Goal: Task Accomplishment & Management: Complete application form

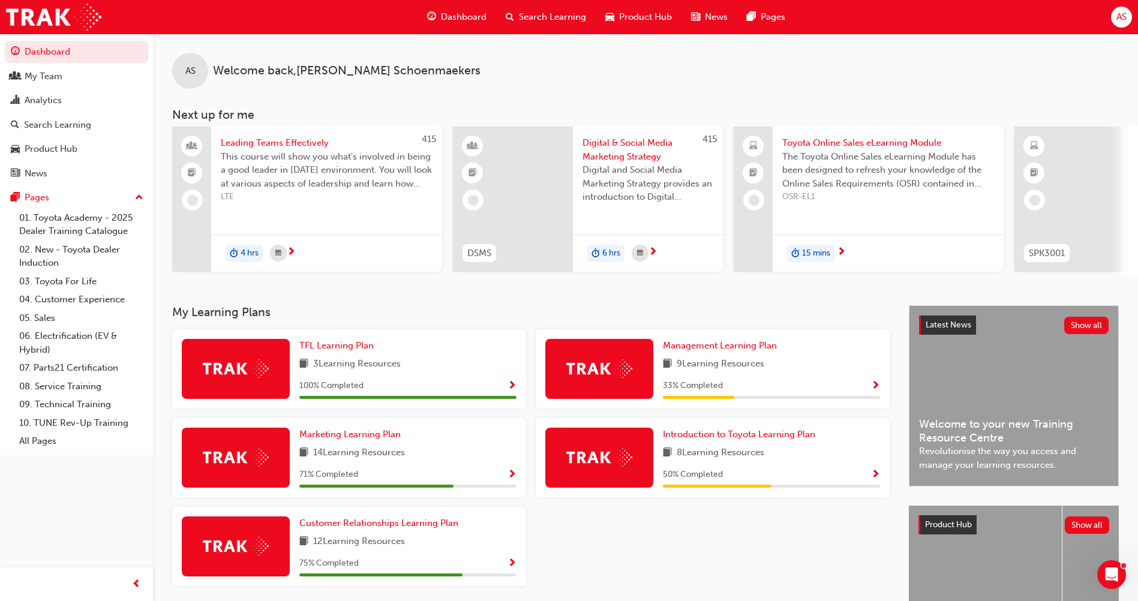
click at [562, 21] on span "Search Learning" at bounding box center [552, 17] width 67 height 14
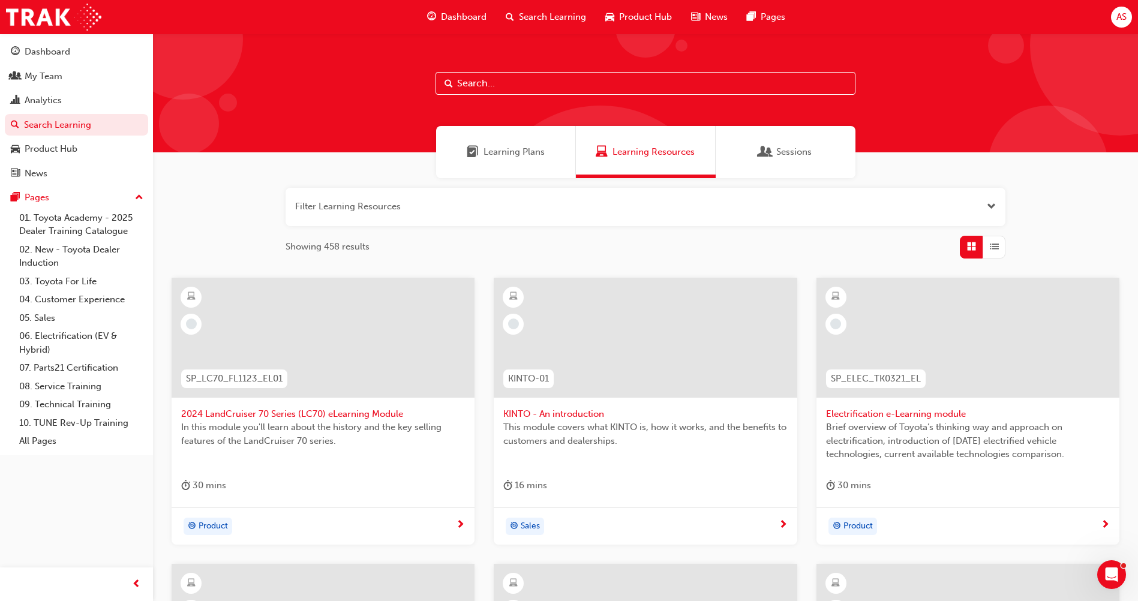
click at [503, 85] on input "text" at bounding box center [646, 83] width 420 height 23
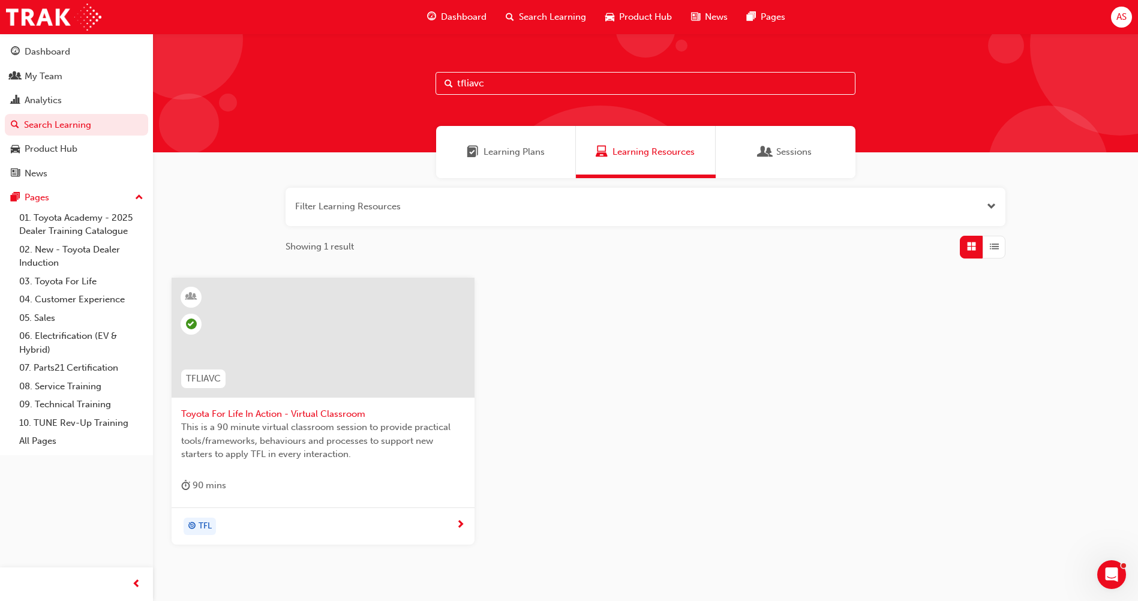
type input "tfliavc"
click at [336, 413] on span "Toyota For Life In Action - Virtual Classroom" at bounding box center [323, 414] width 284 height 14
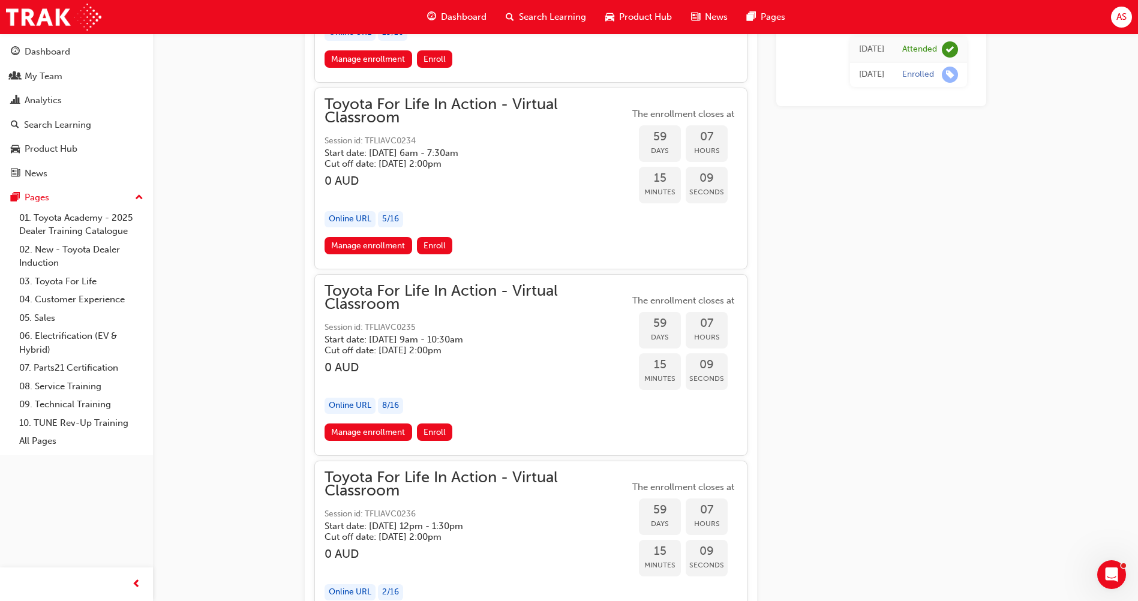
scroll to position [13767, 0]
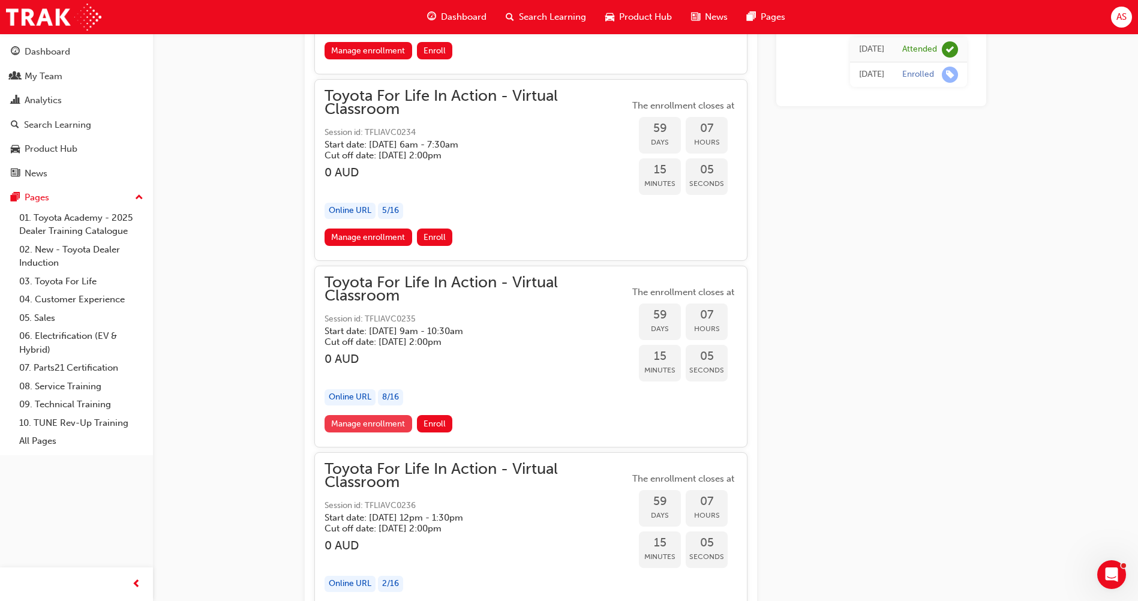
click at [393, 424] on link "Manage enrollment" at bounding box center [369, 423] width 88 height 17
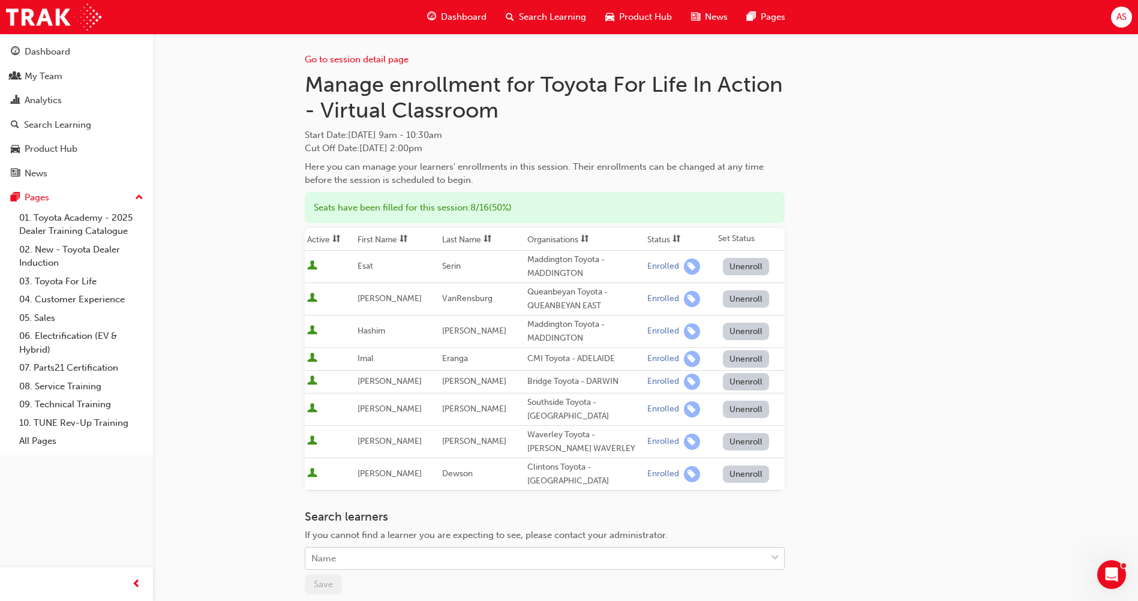
scroll to position [6, 0]
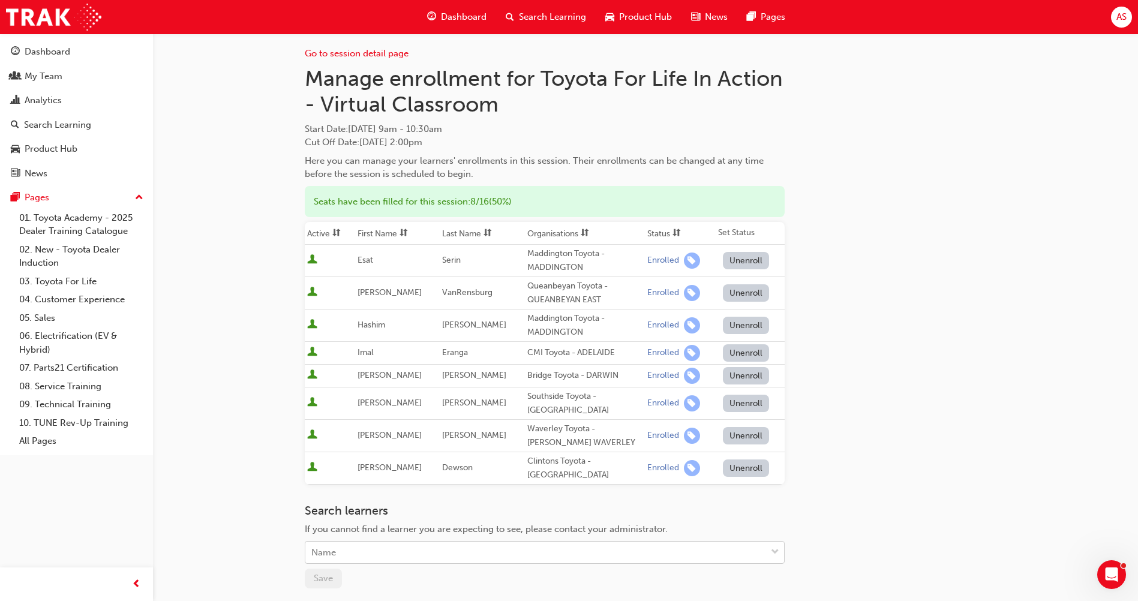
click at [371, 556] on div "Name" at bounding box center [535, 552] width 461 height 21
type input "[PERSON_NAME]"
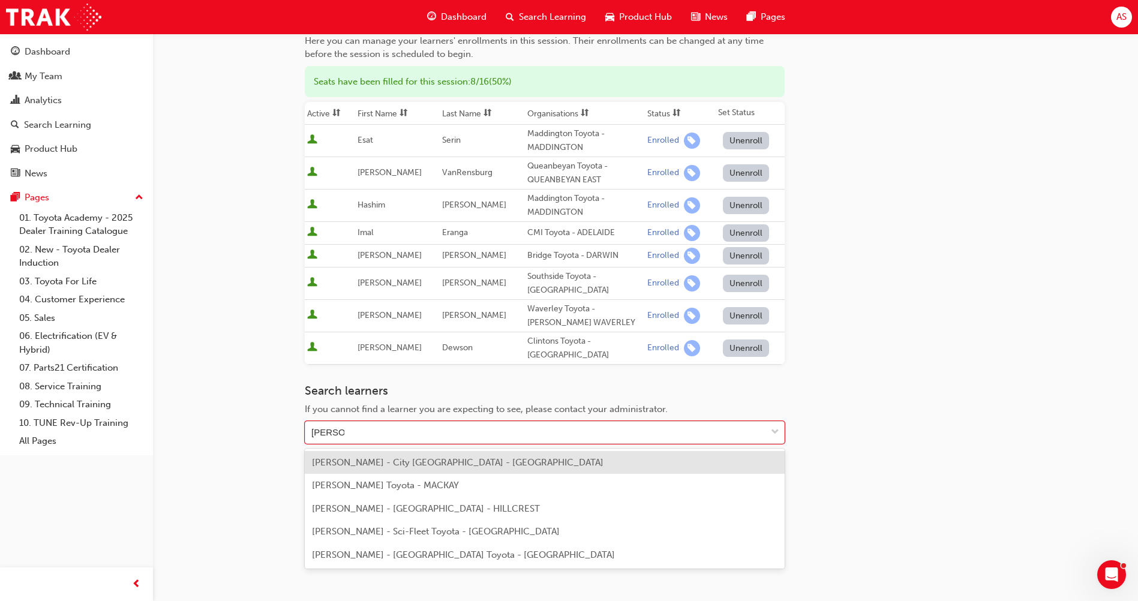
click at [507, 461] on span "[PERSON_NAME] - City [GEOGRAPHIC_DATA] - [GEOGRAPHIC_DATA]" at bounding box center [458, 462] width 292 height 11
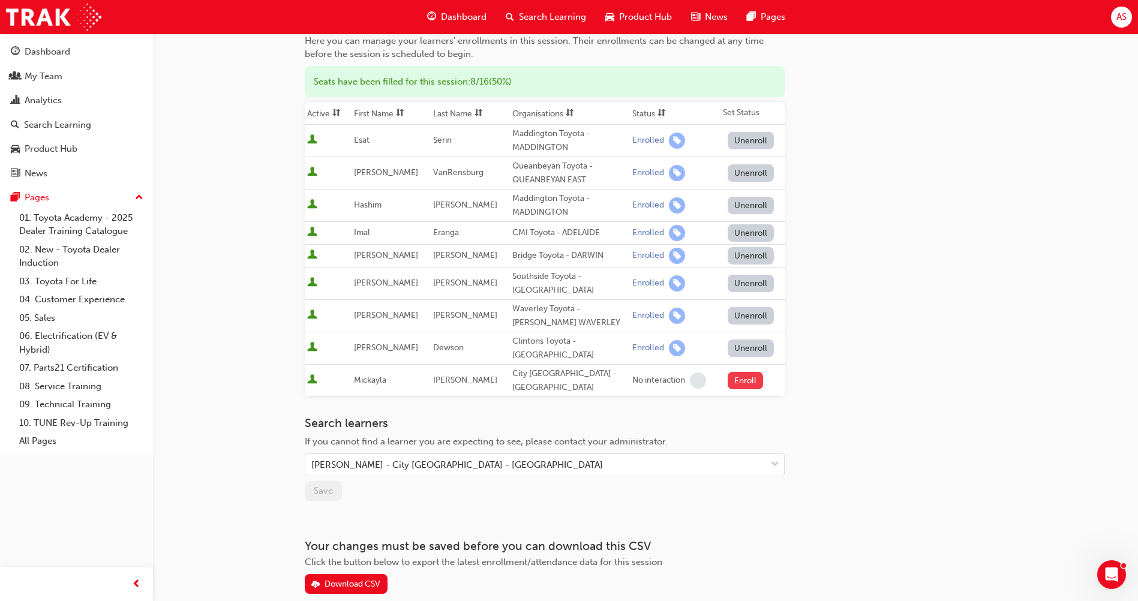
click at [746, 377] on button "Enroll" at bounding box center [746, 380] width 36 height 17
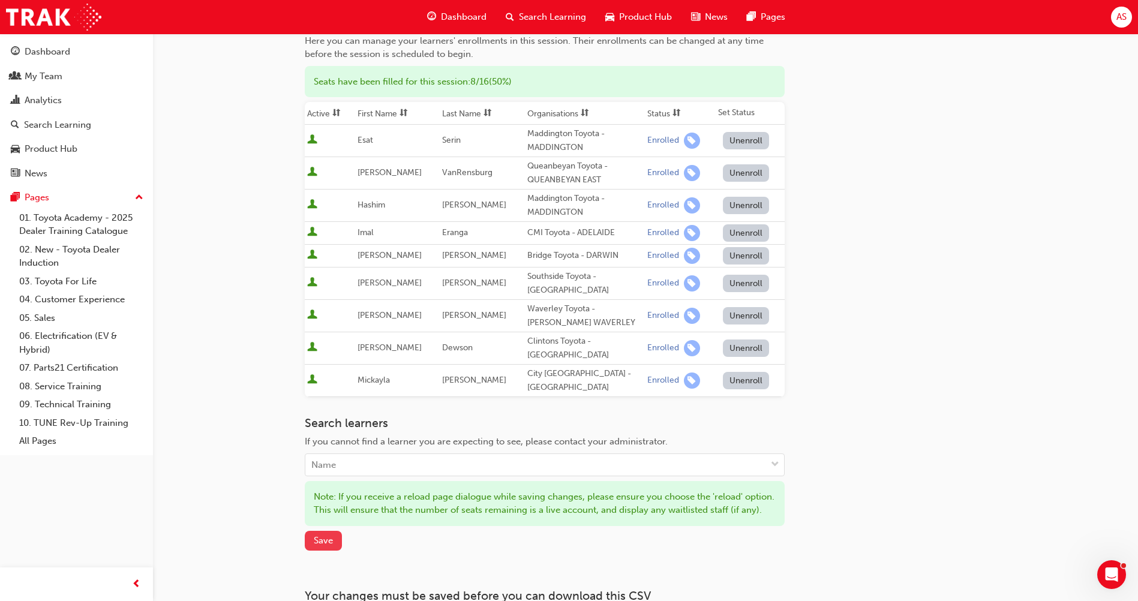
click at [341, 541] on button "Save" at bounding box center [323, 541] width 37 height 20
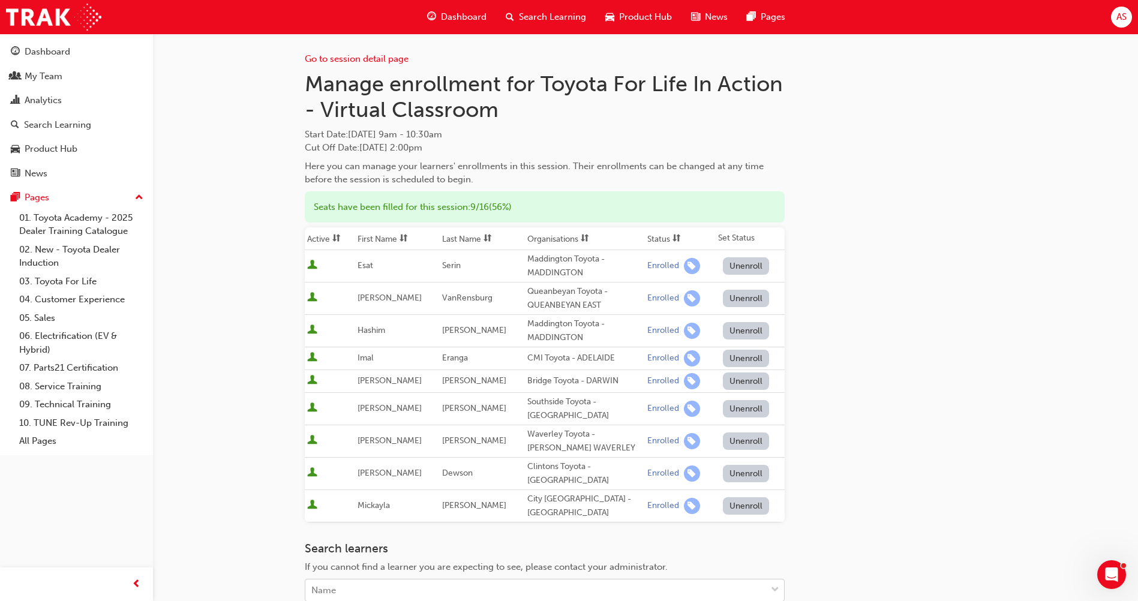
scroll to position [0, 0]
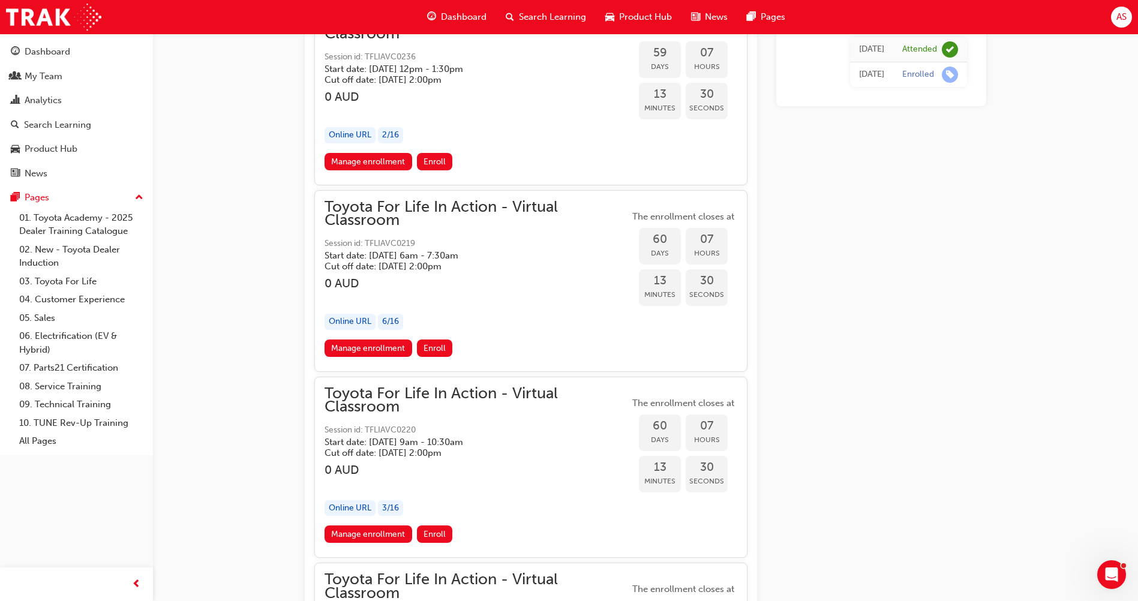
scroll to position [14247, 0]
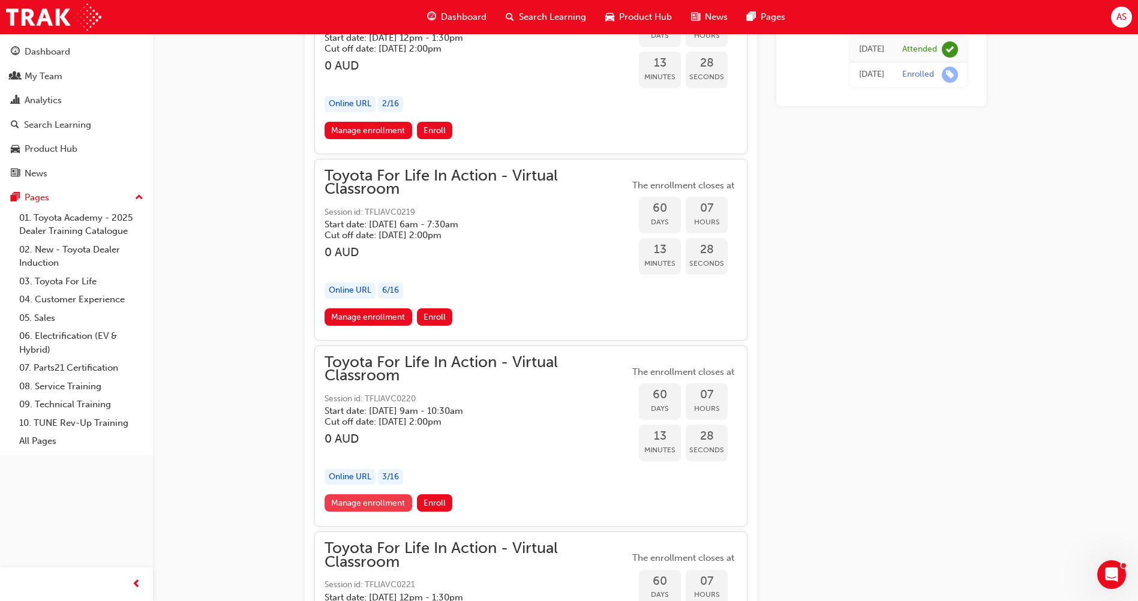
click at [370, 502] on link "Manage enrollment" at bounding box center [369, 502] width 88 height 17
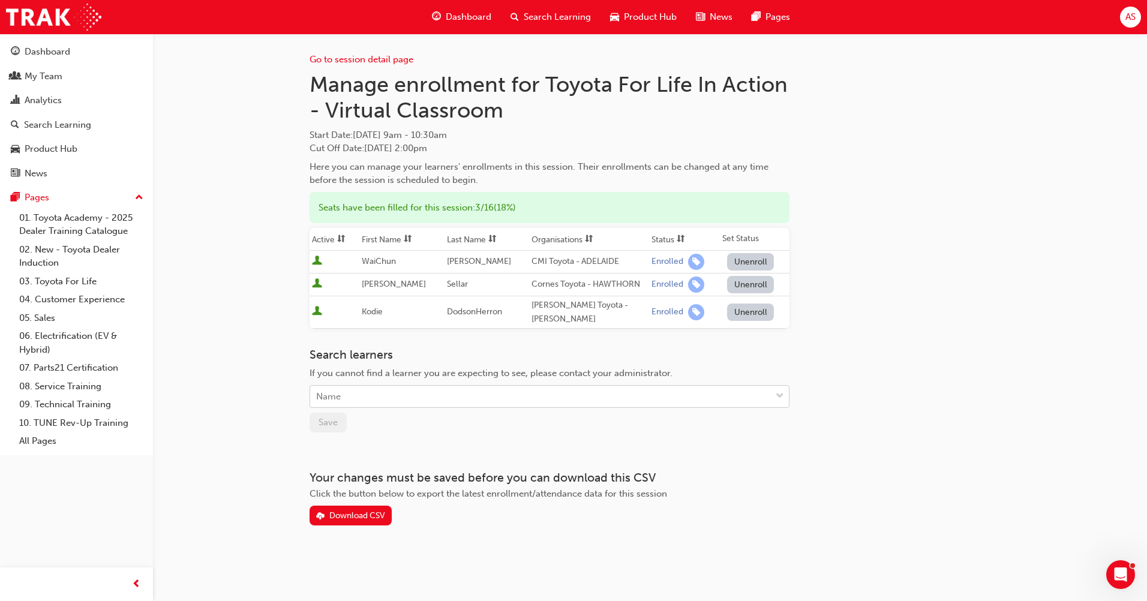
click at [377, 396] on div "Name" at bounding box center [540, 396] width 461 height 21
type input "[PERSON_NAME]"
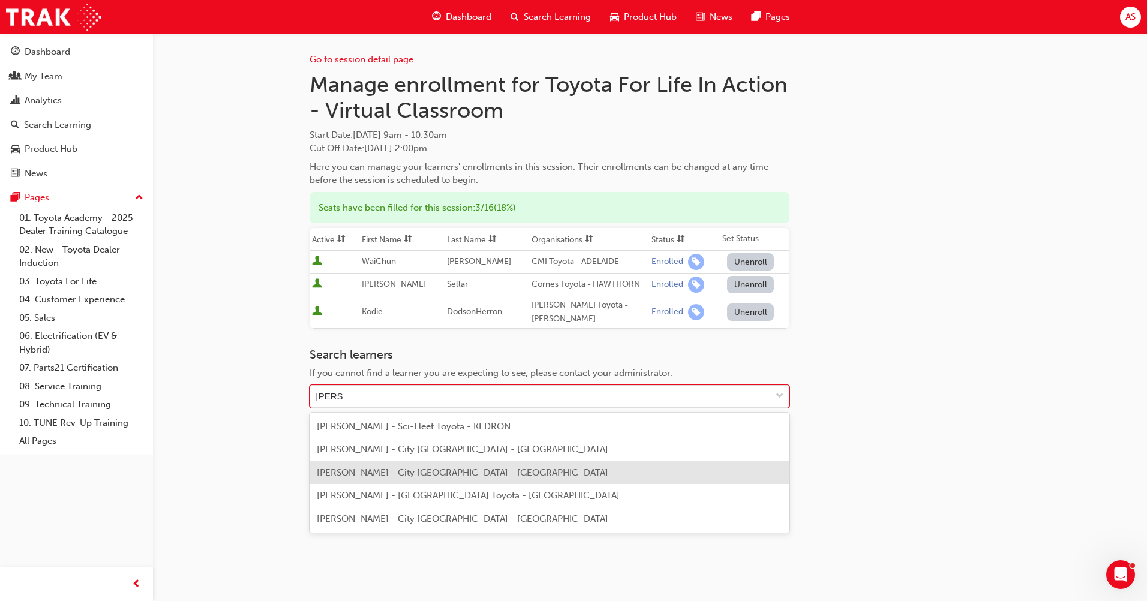
click at [421, 475] on span "[PERSON_NAME] - City [GEOGRAPHIC_DATA] - [GEOGRAPHIC_DATA]" at bounding box center [463, 472] width 292 height 11
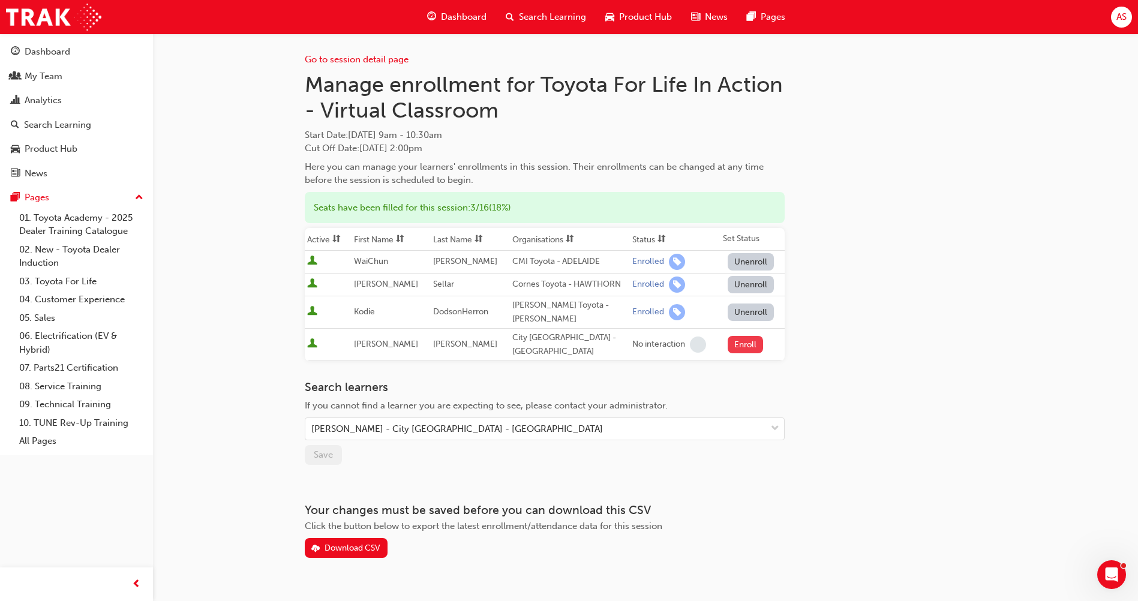
click at [731, 340] on button "Enroll" at bounding box center [746, 344] width 36 height 17
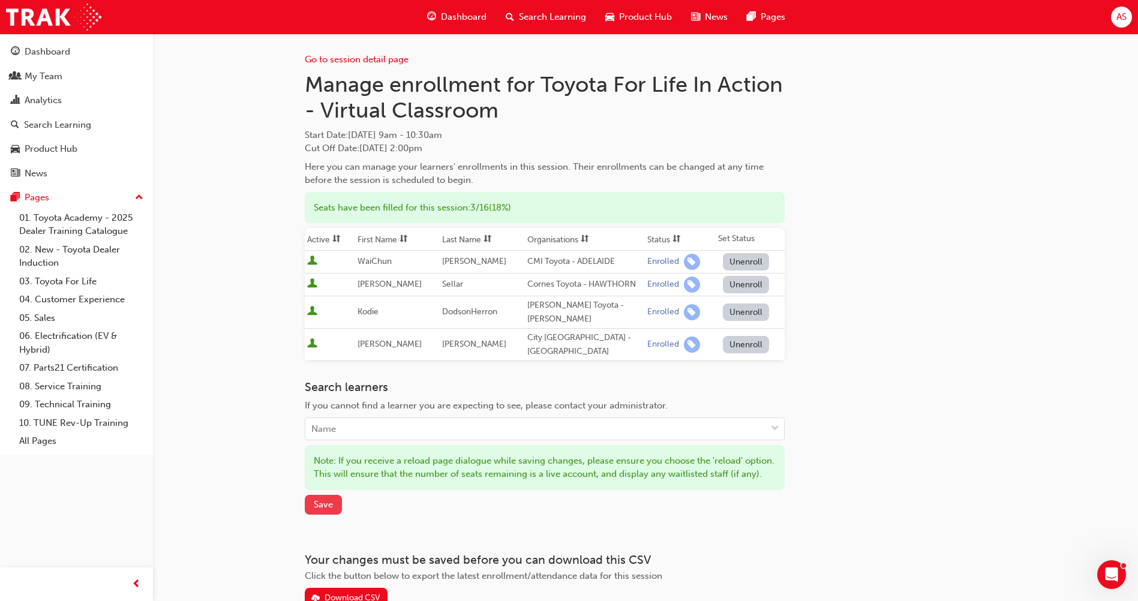
click at [325, 505] on span "Save" at bounding box center [323, 504] width 19 height 11
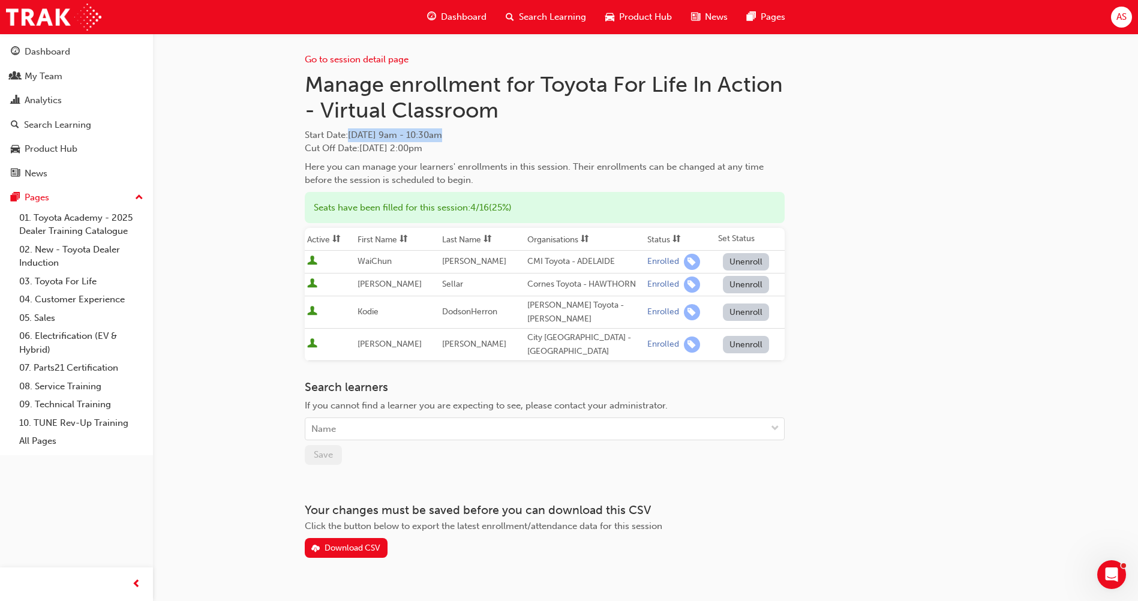
drag, startPoint x: 488, startPoint y: 137, endPoint x: 353, endPoint y: 139, distance: 135.0
click at [353, 139] on span "Start Date : [DATE] 9am - 10:30am" at bounding box center [545, 135] width 480 height 14
copy span "[DATE] 9am - 10:30am"
